Goal: Find specific page/section: Find specific page/section

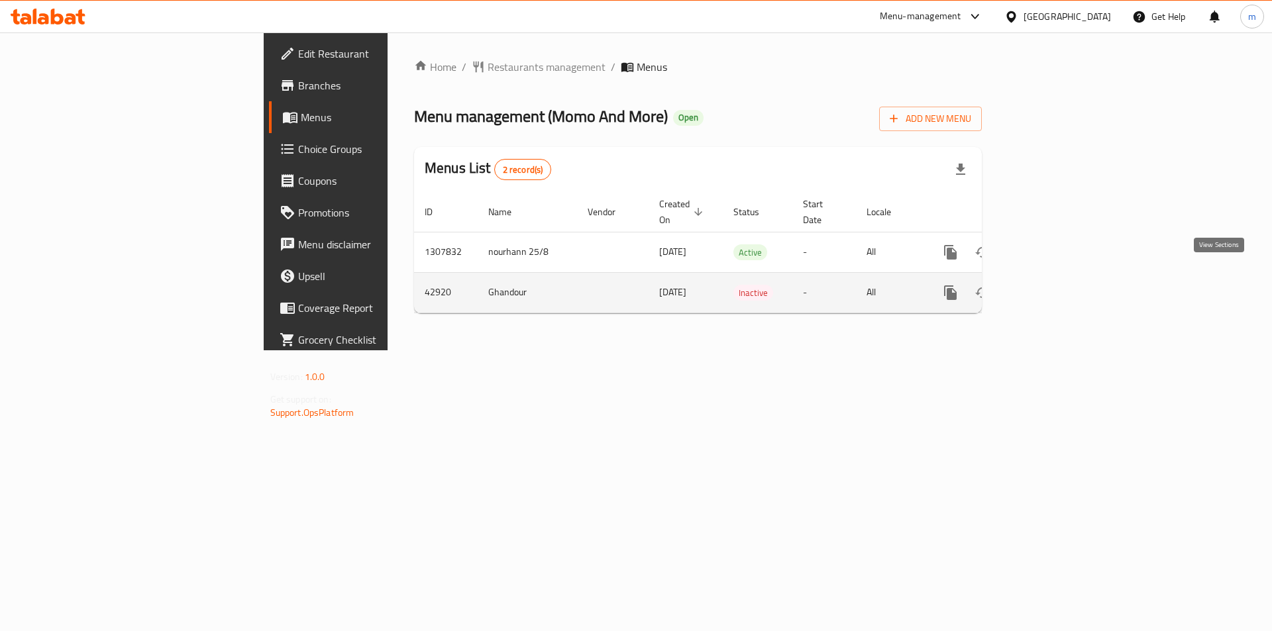
click at [1054, 285] on icon "enhanced table" at bounding box center [1046, 293] width 16 height 16
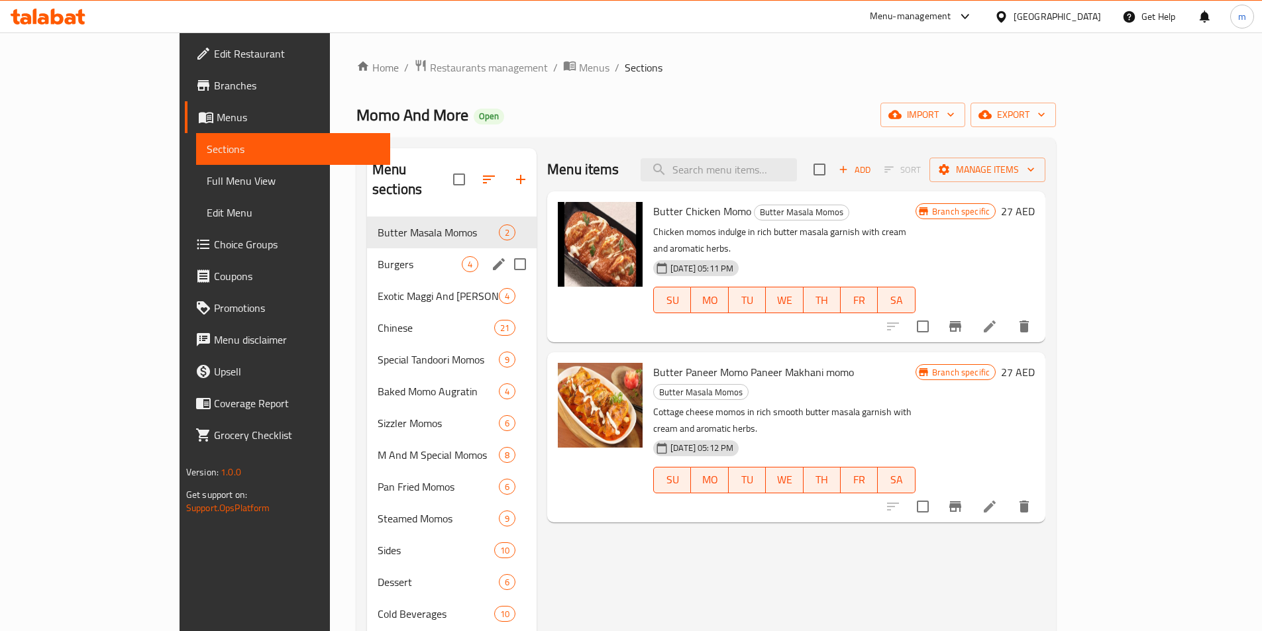
click at [367, 253] on div "Burgers 4" at bounding box center [452, 264] width 170 height 32
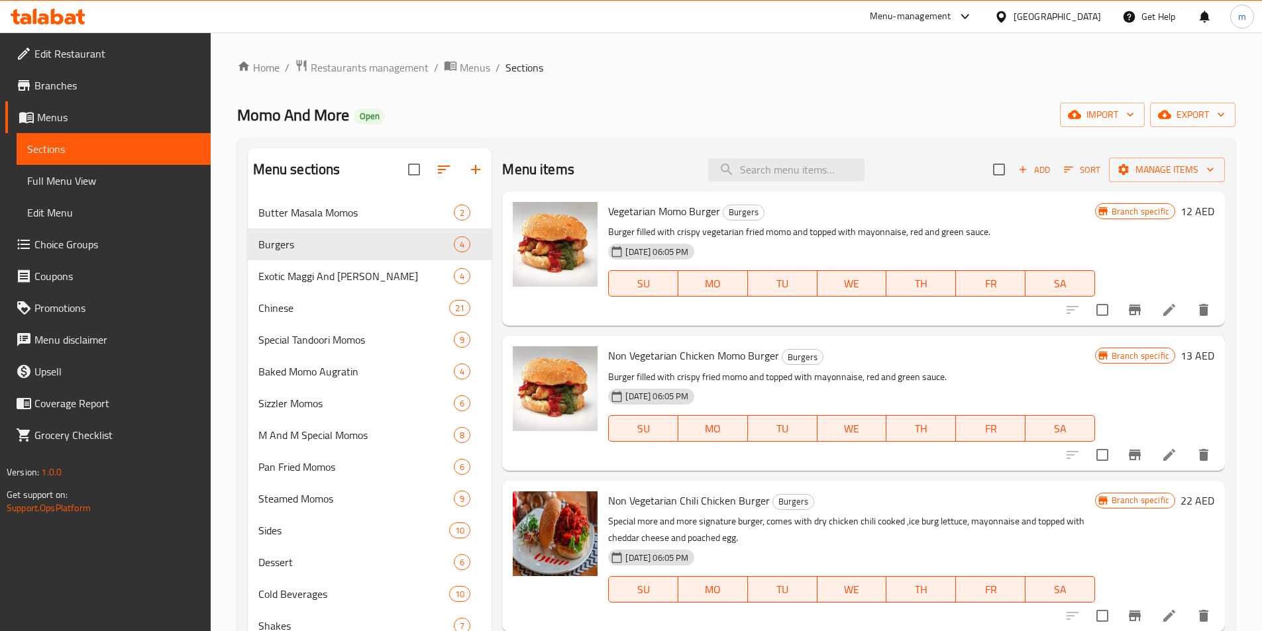
click at [35, 178] on span "Full Menu View" at bounding box center [113, 181] width 173 height 16
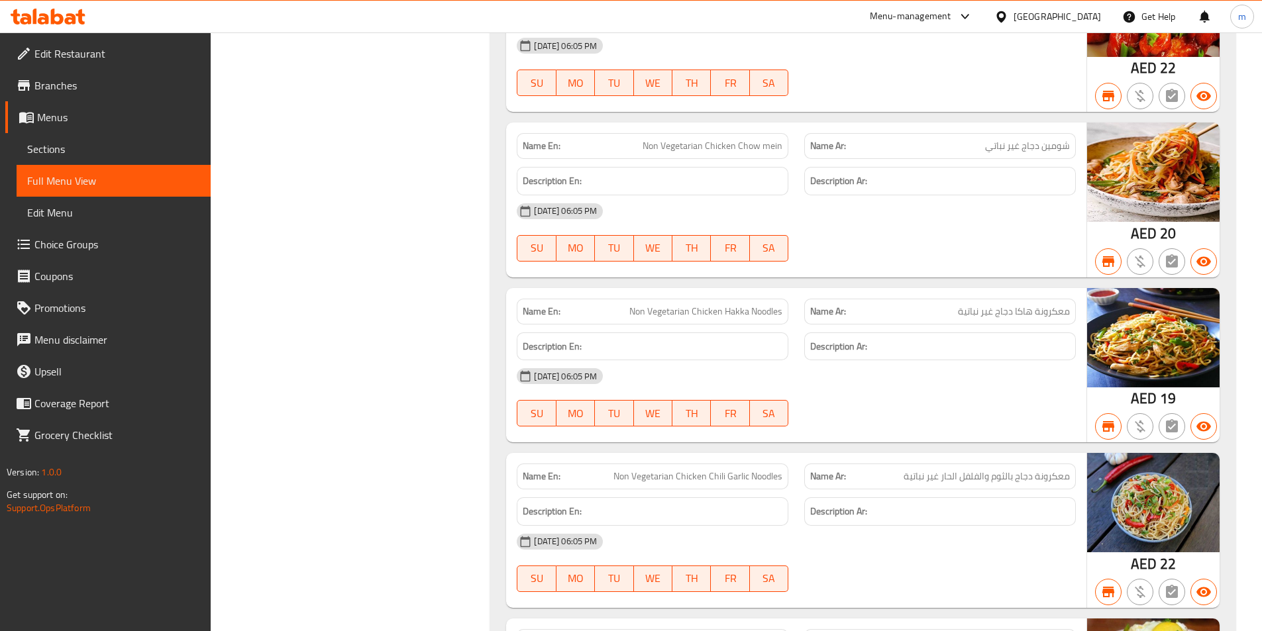
scroll to position [4439, 0]
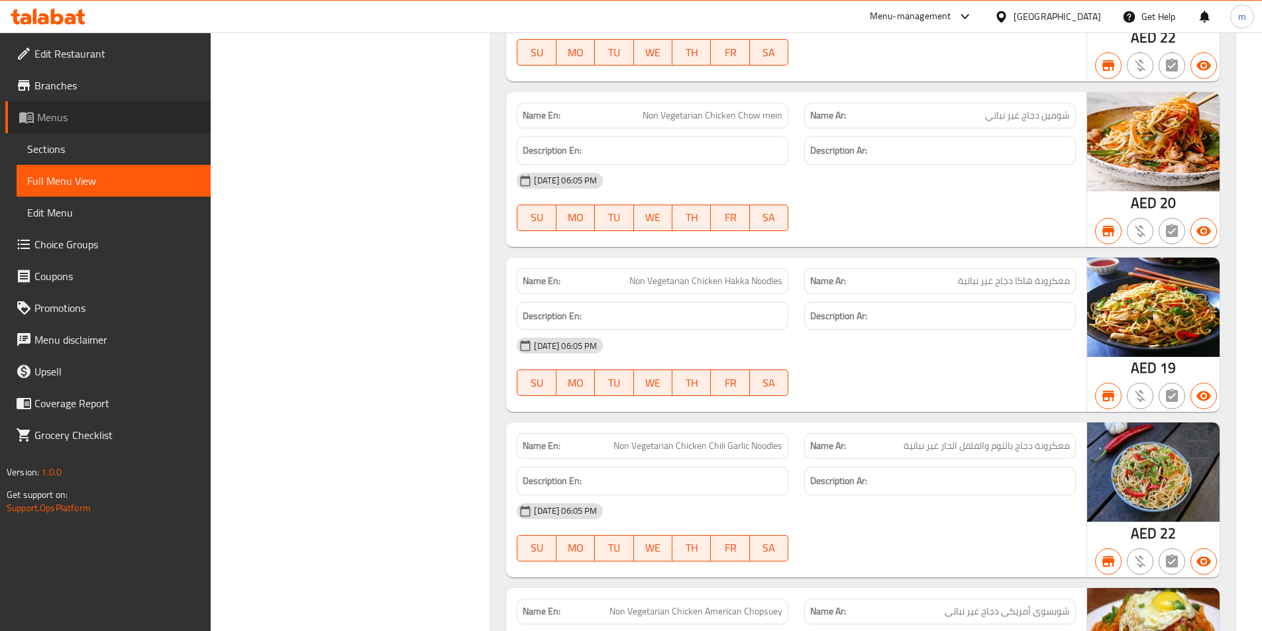
click at [81, 129] on link "Menus" at bounding box center [107, 117] width 205 height 32
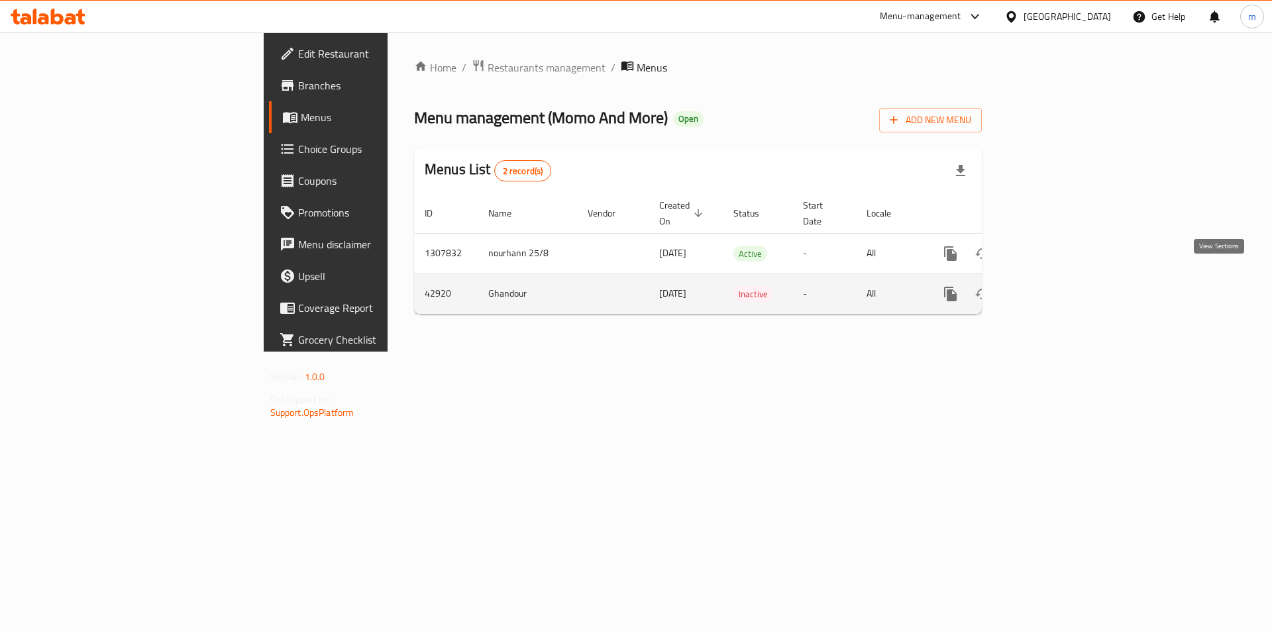
click at [1054, 286] on icon "enhanced table" at bounding box center [1046, 294] width 16 height 16
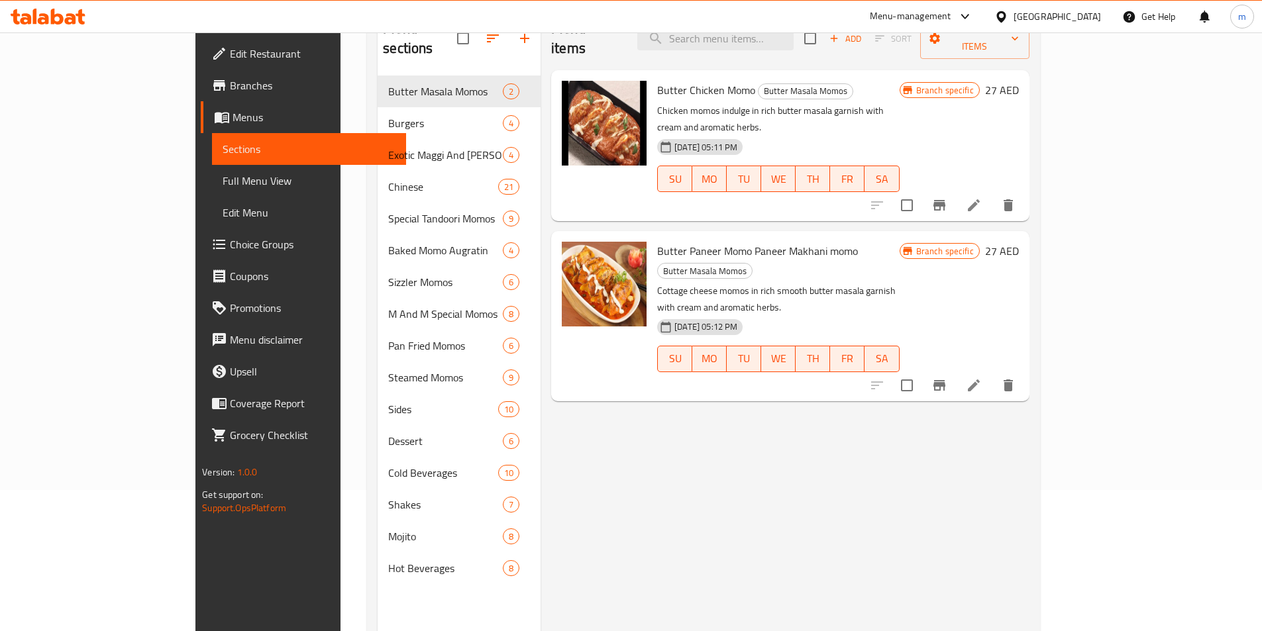
scroll to position [119, 0]
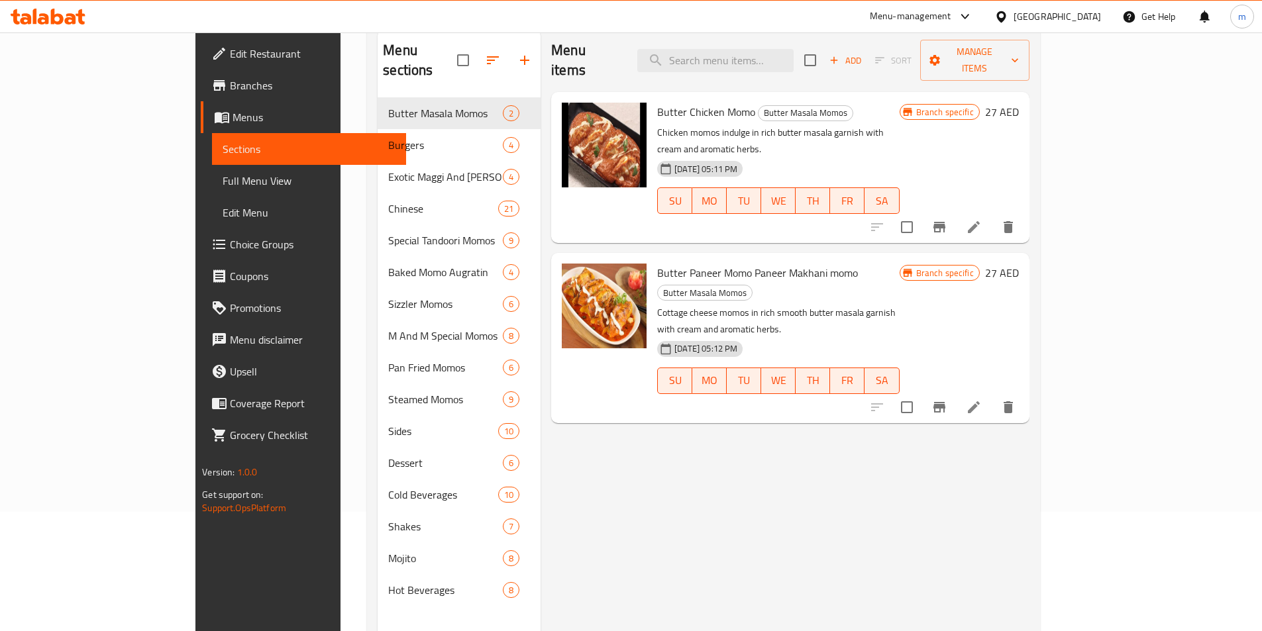
click at [223, 174] on span "Full Menu View" at bounding box center [309, 181] width 173 height 16
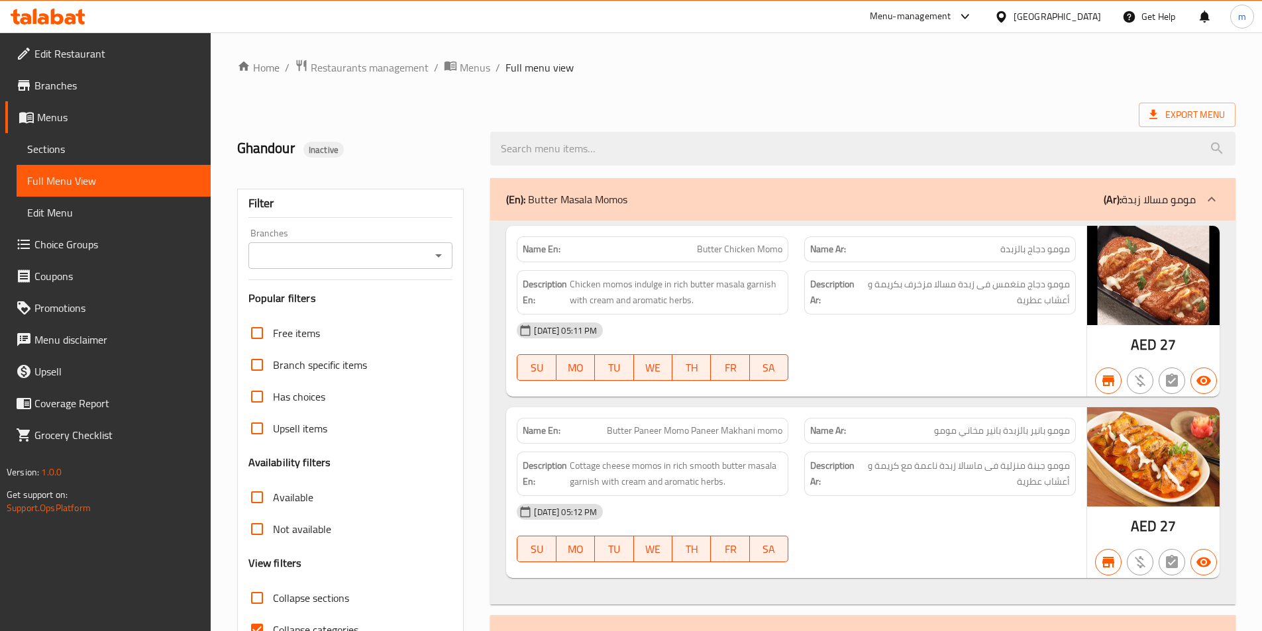
click at [84, 123] on span "Menus" at bounding box center [118, 117] width 163 height 16
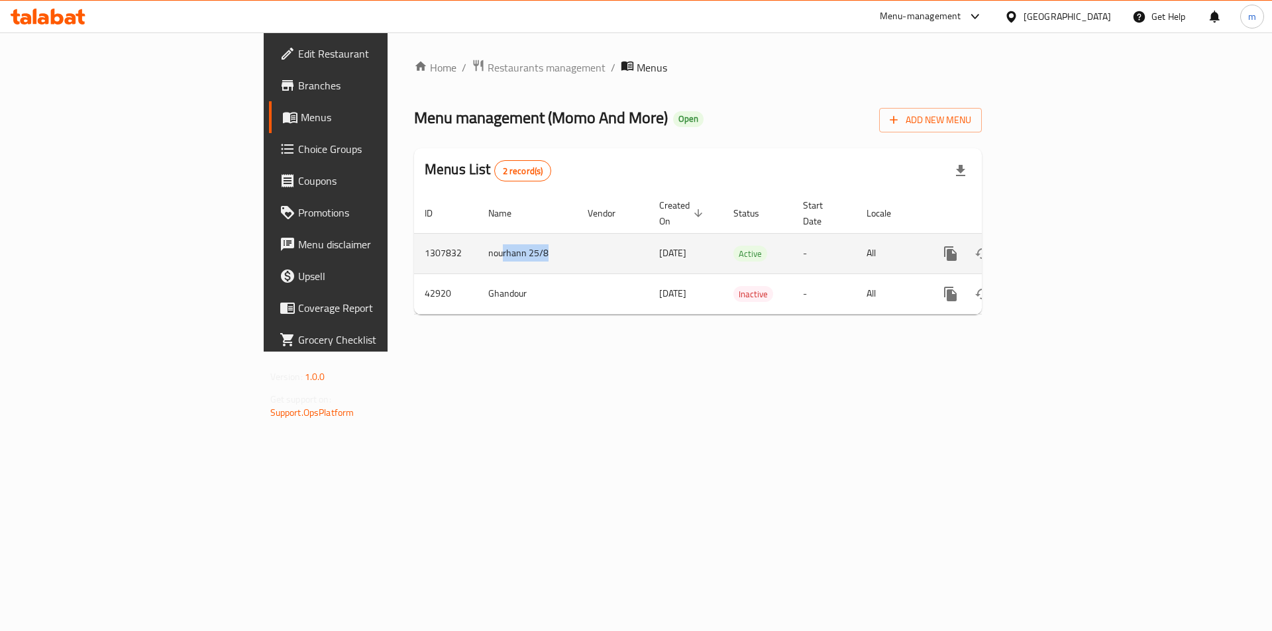
drag, startPoint x: 325, startPoint y: 237, endPoint x: 434, endPoint y: 239, distance: 109.3
click at [434, 239] on tr "1307832 nourhann 25/8 [DATE] Active - All" at bounding box center [743, 253] width 659 height 40
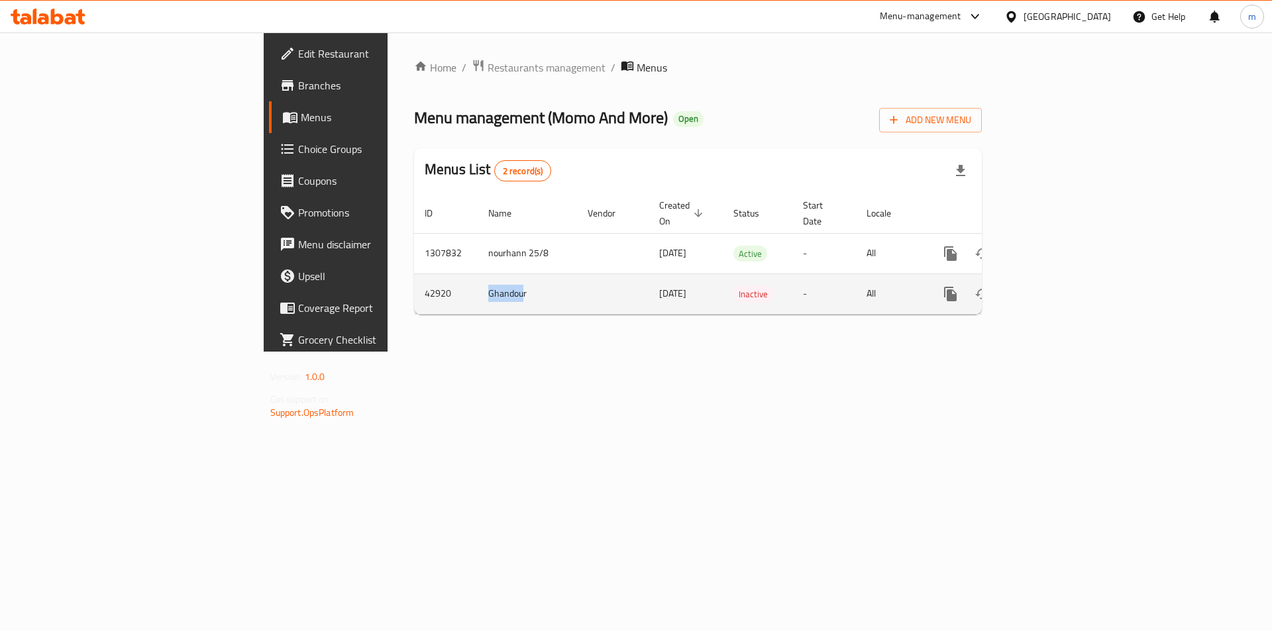
drag, startPoint x: 345, startPoint y: 281, endPoint x: 274, endPoint y: 290, distance: 71.5
click at [414, 290] on tr "42920 Ghandour [DATE] Inactive - All" at bounding box center [743, 294] width 659 height 40
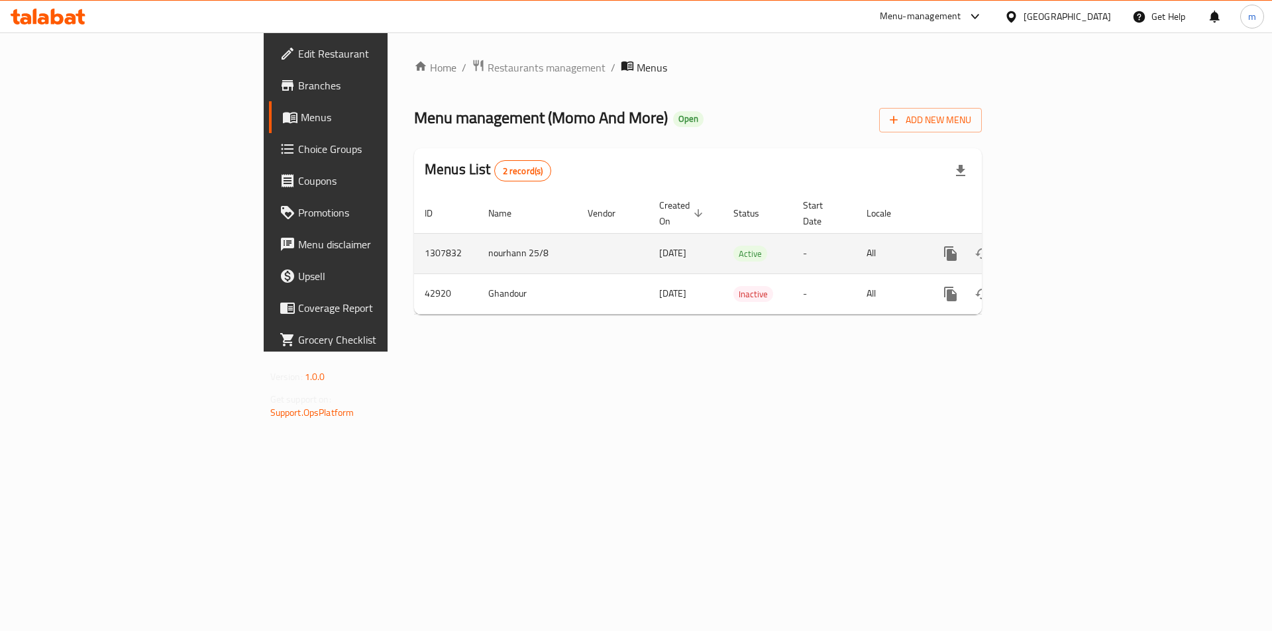
click at [478, 239] on td "nourhann 25/8" at bounding box center [527, 253] width 99 height 40
